Goal: Transaction & Acquisition: Purchase product/service

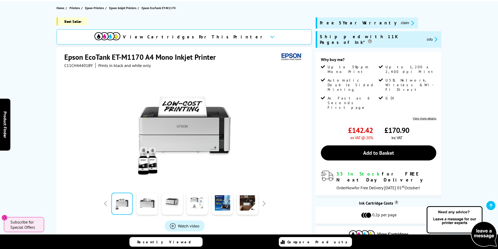
scroll to position [58, 0]
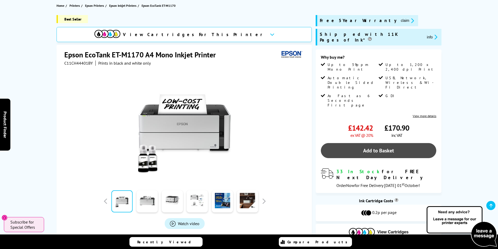
click at [396, 143] on link "Add to Basket" at bounding box center [378, 150] width 115 height 15
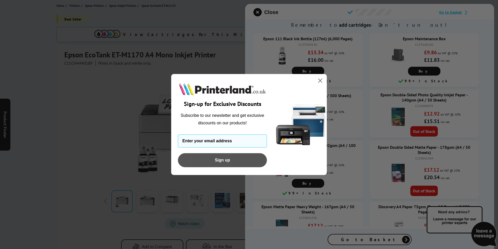
type input "atgriffiths62@gmail.com"
click at [238, 159] on button "Sign up" at bounding box center [222, 160] width 89 height 14
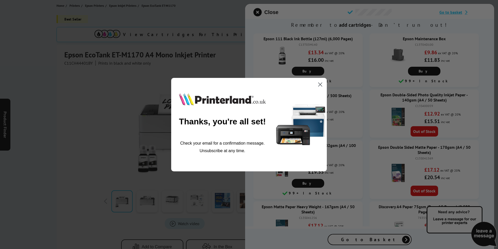
click at [320, 83] on circle "Close dialog" at bounding box center [320, 84] width 9 height 9
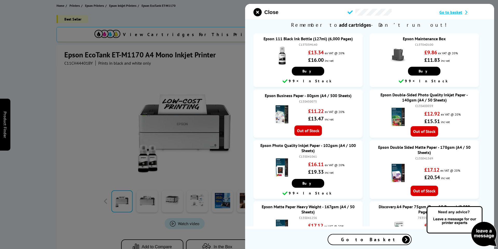
click at [402, 241] on icon at bounding box center [406, 239] width 8 height 8
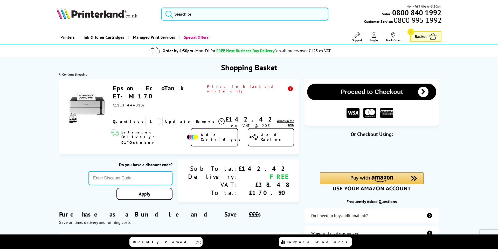
click at [66, 168] on div "Do you have a discount code? Apply Sub Total: Delivery: VAT: Total: £142.42 FRE…" at bounding box center [179, 180] width 240 height 43
click at [150, 88] on link "Epson EcoTank ET-M1170" at bounding box center [150, 92] width 74 height 16
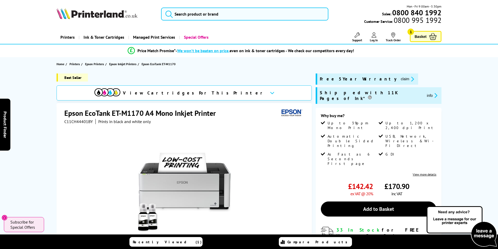
click at [421, 35] on span "Basket" at bounding box center [420, 36] width 12 height 7
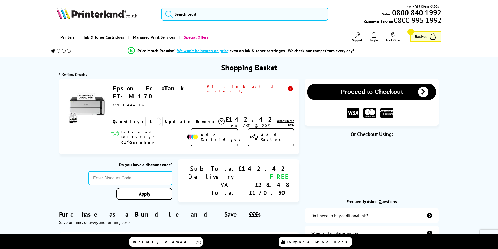
click at [391, 91] on button "Proceed to Checkout" at bounding box center [371, 91] width 129 height 17
